Goal: Information Seeking & Learning: Learn about a topic

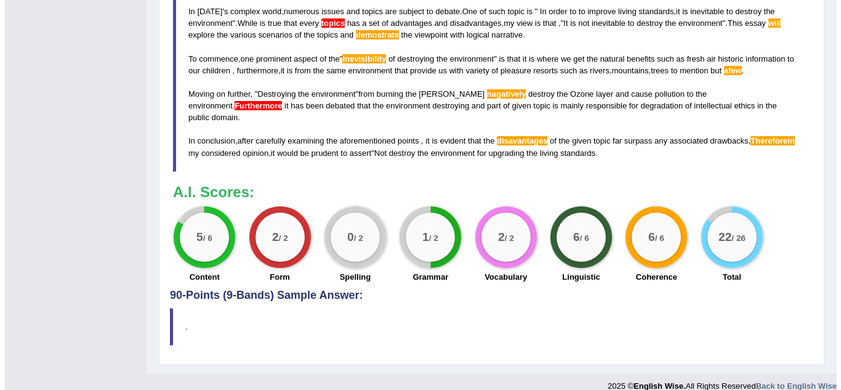
scroll to position [447, 0]
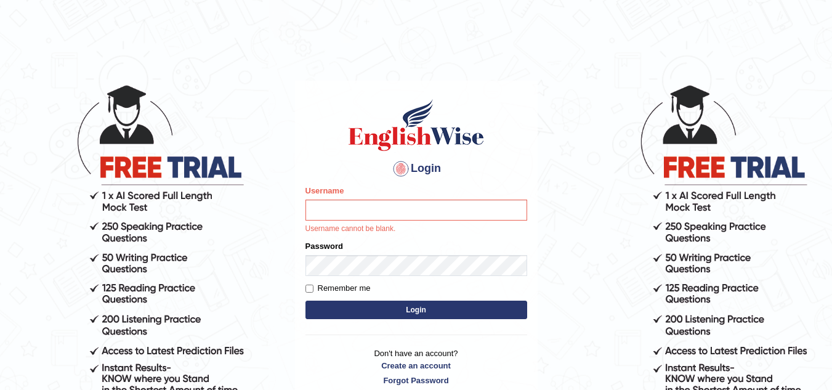
drag, startPoint x: 779, startPoint y: 166, endPoint x: 827, endPoint y: -41, distance: 212.9
click at [827, 0] on html "Login Please fix the following errors: Username Username cannot be blank. Passw…" at bounding box center [416, 195] width 832 height 390
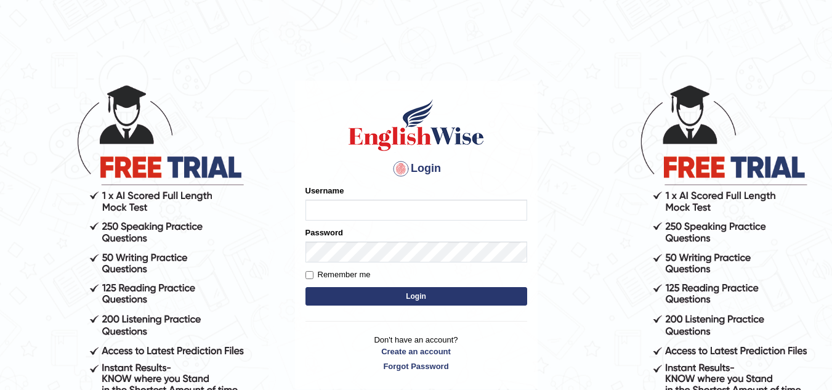
click at [312, 212] on input "Username" at bounding box center [416, 209] width 222 height 21
type input "MitiD"
click at [375, 287] on button "Login" at bounding box center [416, 296] width 222 height 18
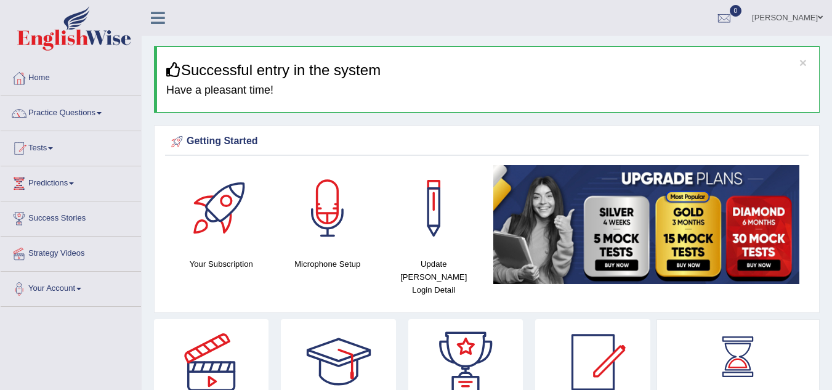
click at [102, 114] on link "Practice Questions" at bounding box center [71, 111] width 140 height 31
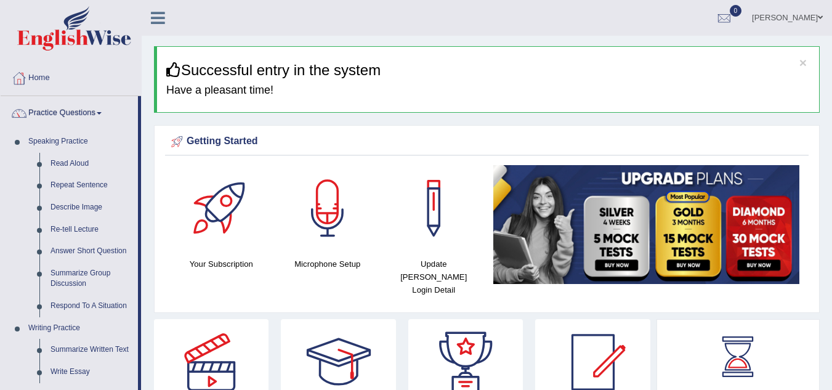
click at [66, 350] on link "Summarize Written Text" at bounding box center [91, 350] width 93 height 22
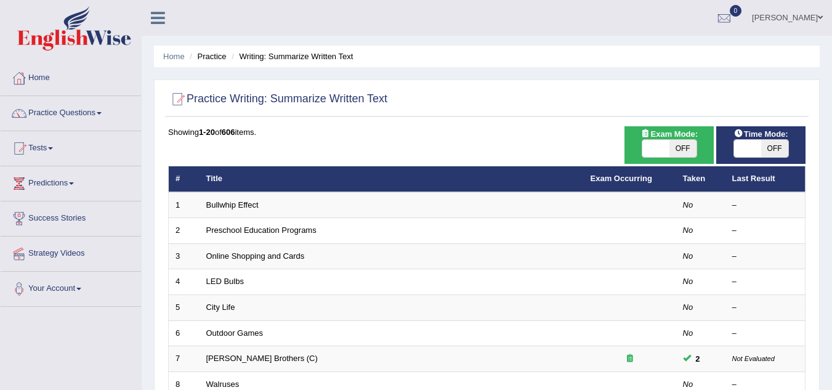
click at [675, 150] on span "OFF" at bounding box center [682, 148] width 27 height 17
checkbox input "true"
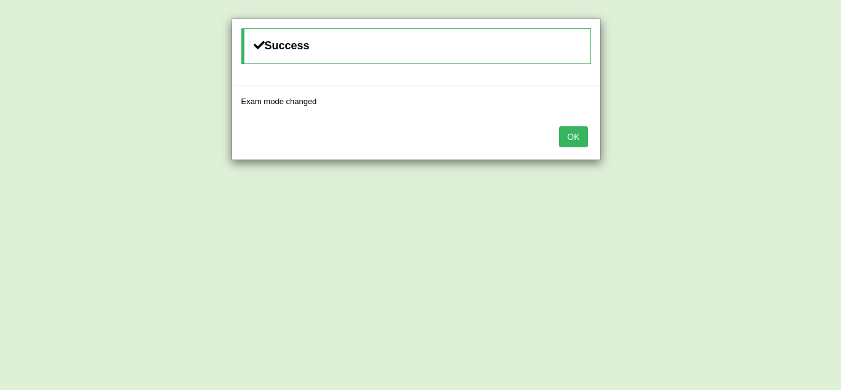
click at [580, 140] on button "OK" at bounding box center [573, 136] width 28 height 21
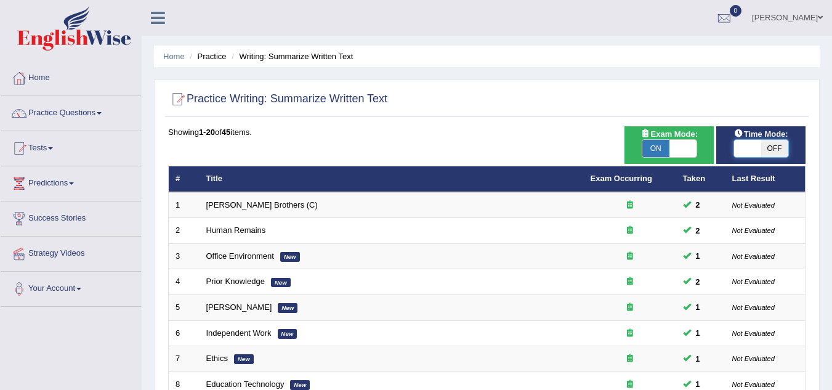
click at [752, 149] on span at bounding box center [747, 148] width 27 height 17
checkbox input "true"
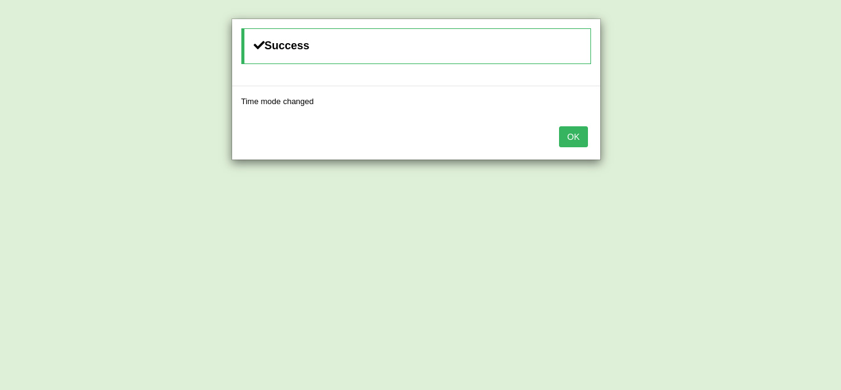
click at [570, 140] on button "OK" at bounding box center [573, 136] width 28 height 21
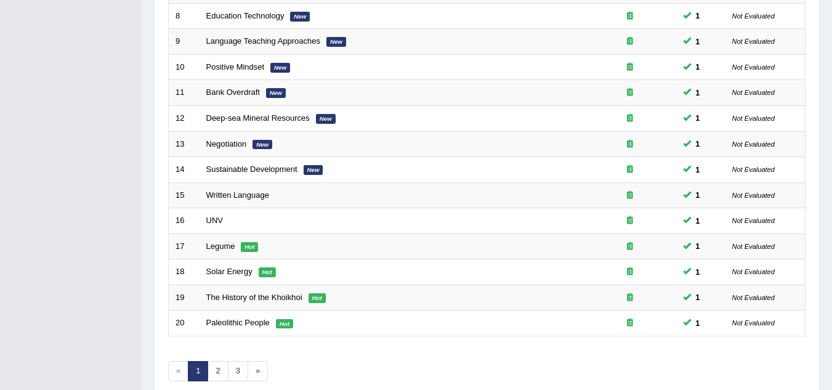
scroll to position [369, 0]
click at [453, 270] on td "Solar Energy Hot" at bounding box center [391, 271] width 384 height 26
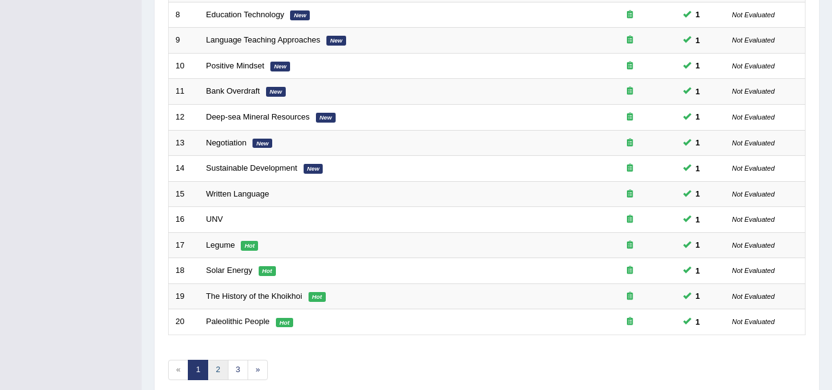
click at [217, 370] on link "2" at bounding box center [217, 369] width 20 height 20
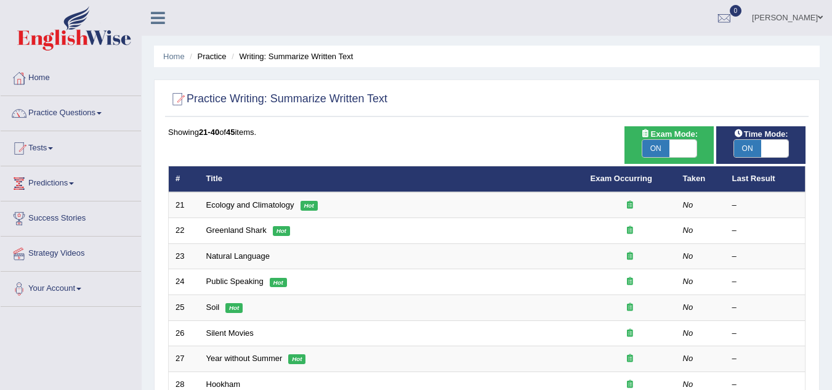
click at [821, 17] on span at bounding box center [819, 18] width 5 height 8
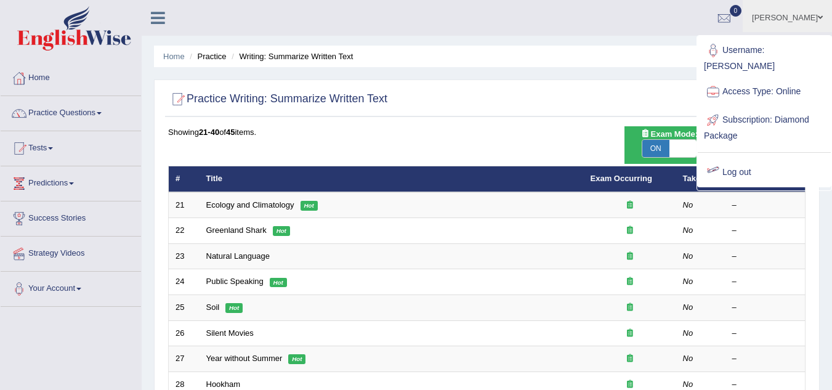
click at [745, 161] on link "Log out" at bounding box center [763, 172] width 133 height 28
